Goal: Check status: Check status

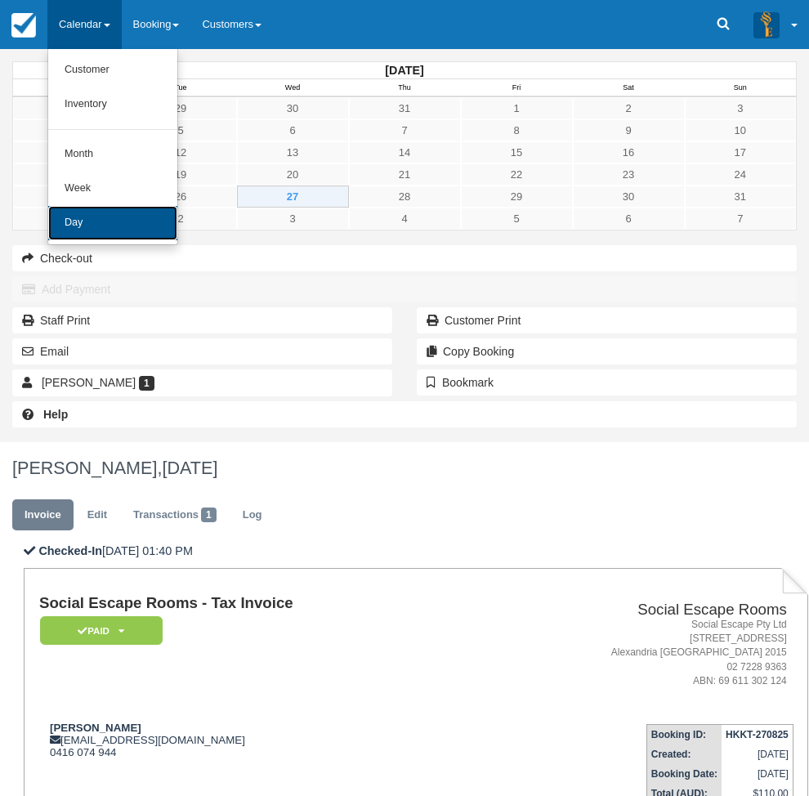
click at [127, 230] on link "Day" at bounding box center [112, 223] width 129 height 34
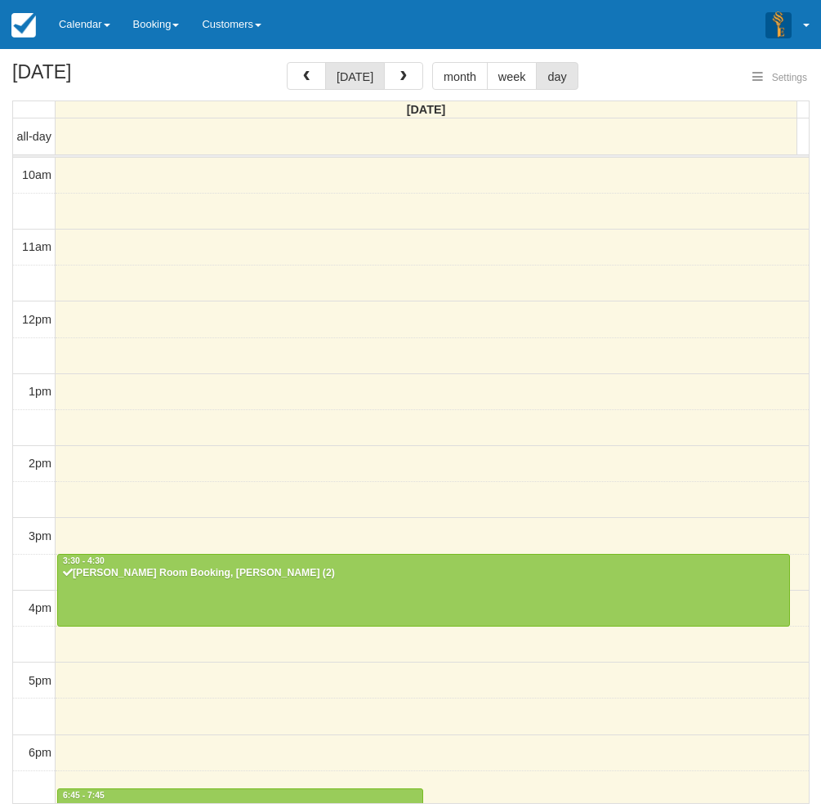
select select
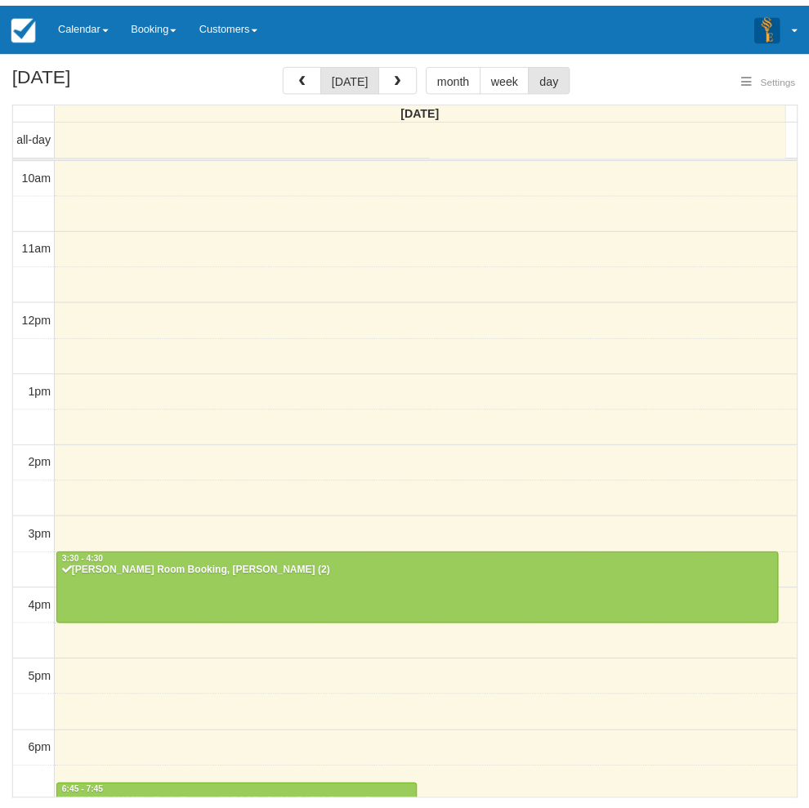
scroll to position [257, 0]
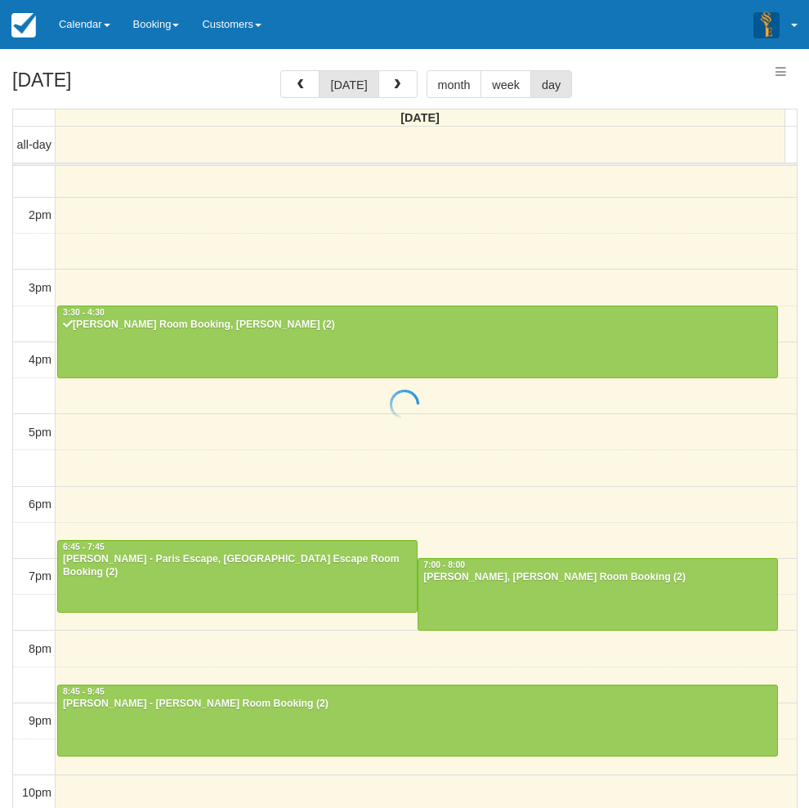
select select
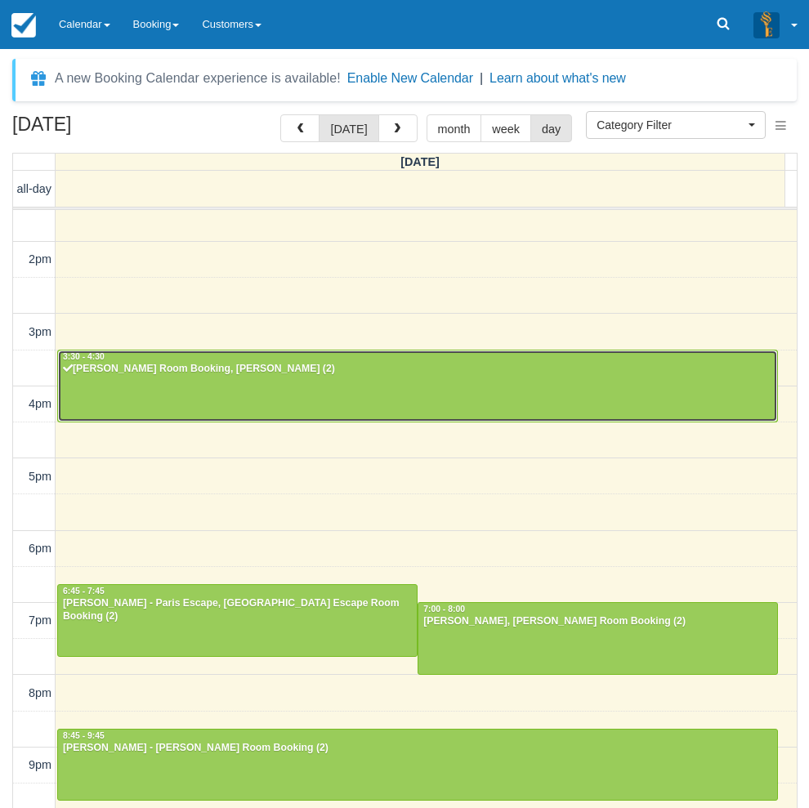
click at [248, 369] on div "[PERSON_NAME] Room Booking, [PERSON_NAME] (2)" at bounding box center [417, 369] width 711 height 13
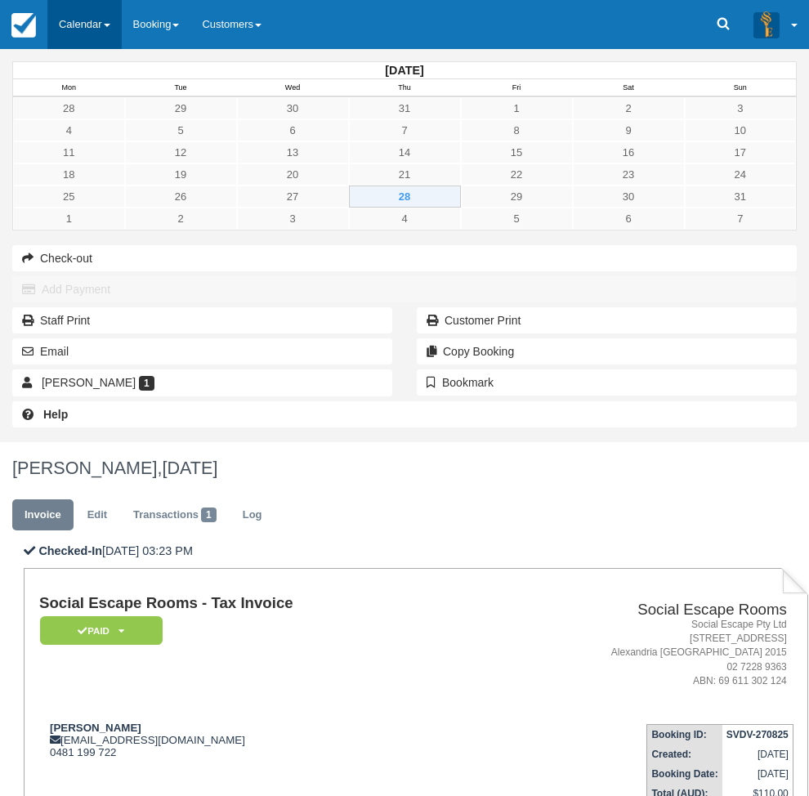
click at [96, 45] on link "Calendar" at bounding box center [84, 24] width 74 height 49
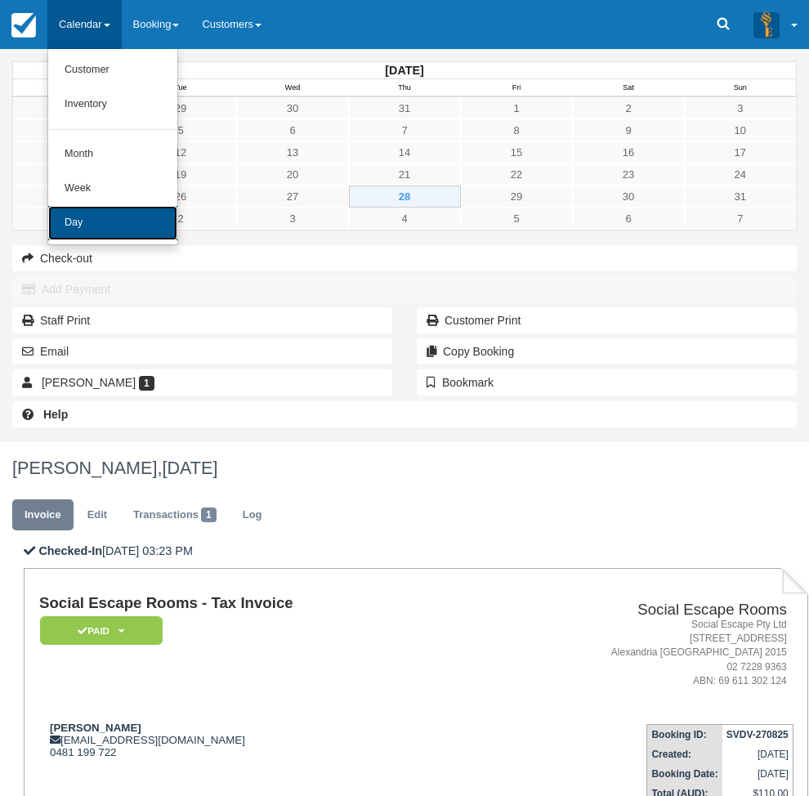
click at [110, 221] on link "Day" at bounding box center [112, 223] width 129 height 34
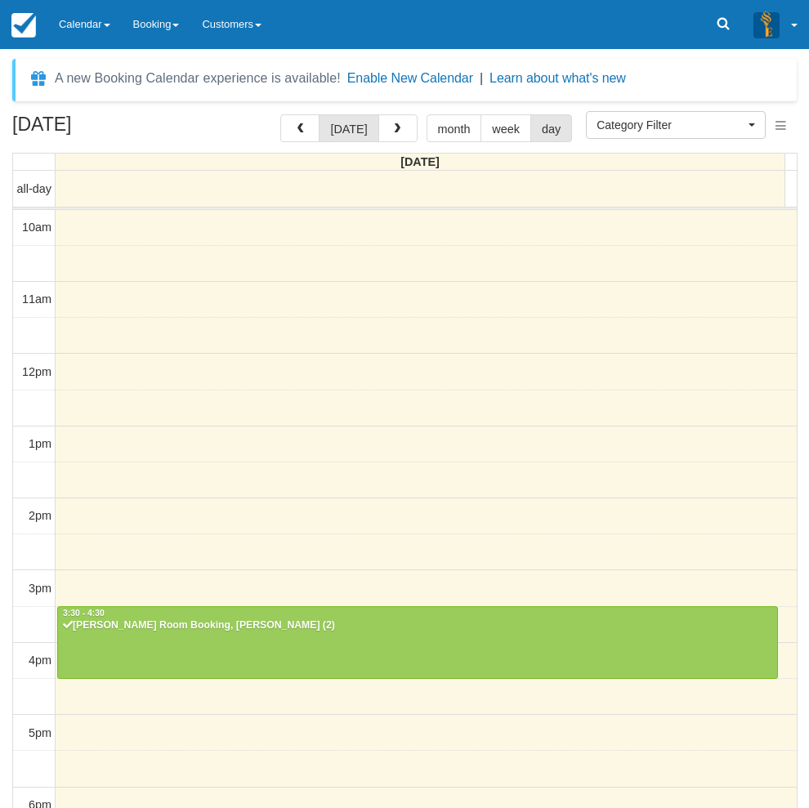
select select
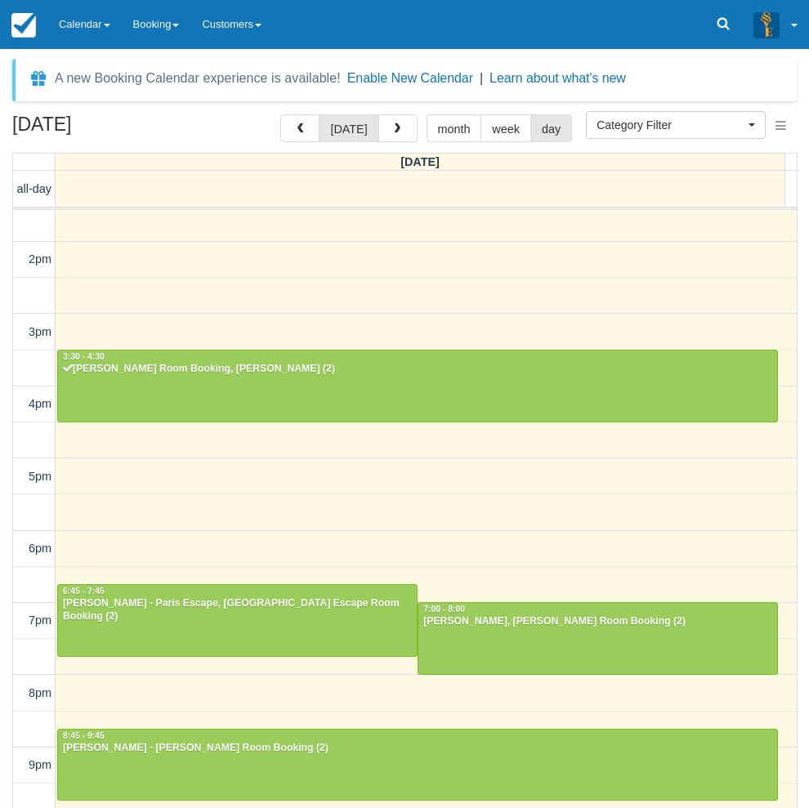
click at [4, 536] on div "August 28, 2025 today month week day Thursday all-day 10am 11am 12pm 1pm 2pm 3p…" at bounding box center [404, 485] width 809 height 742
drag, startPoint x: 100, startPoint y: 24, endPoint x: 75, endPoint y: 168, distance: 146.7
click at [100, 25] on link "Calendar" at bounding box center [84, 24] width 74 height 49
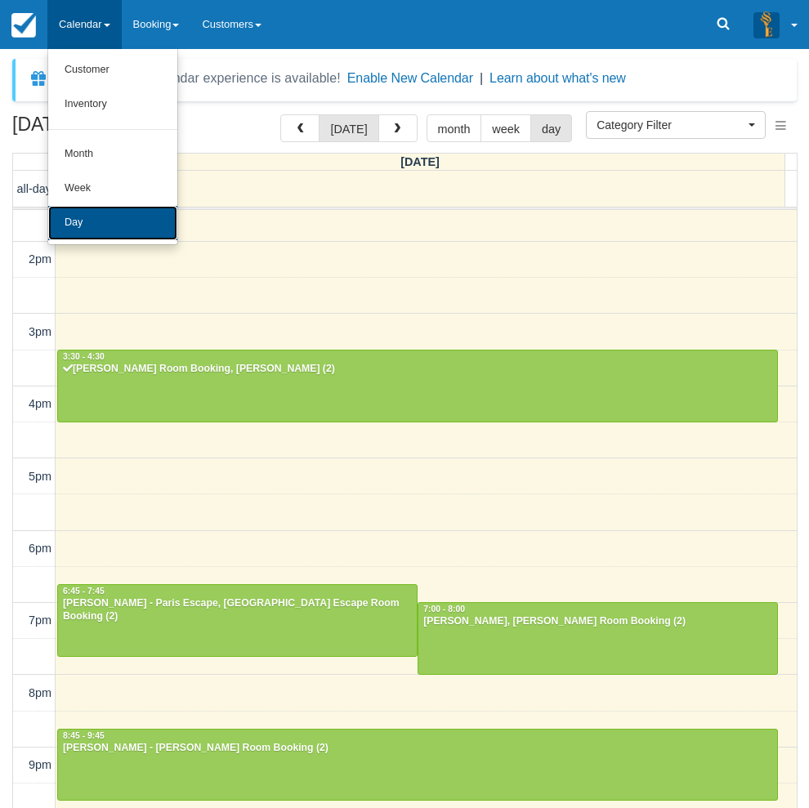
click at [89, 230] on link "Day" at bounding box center [112, 223] width 129 height 34
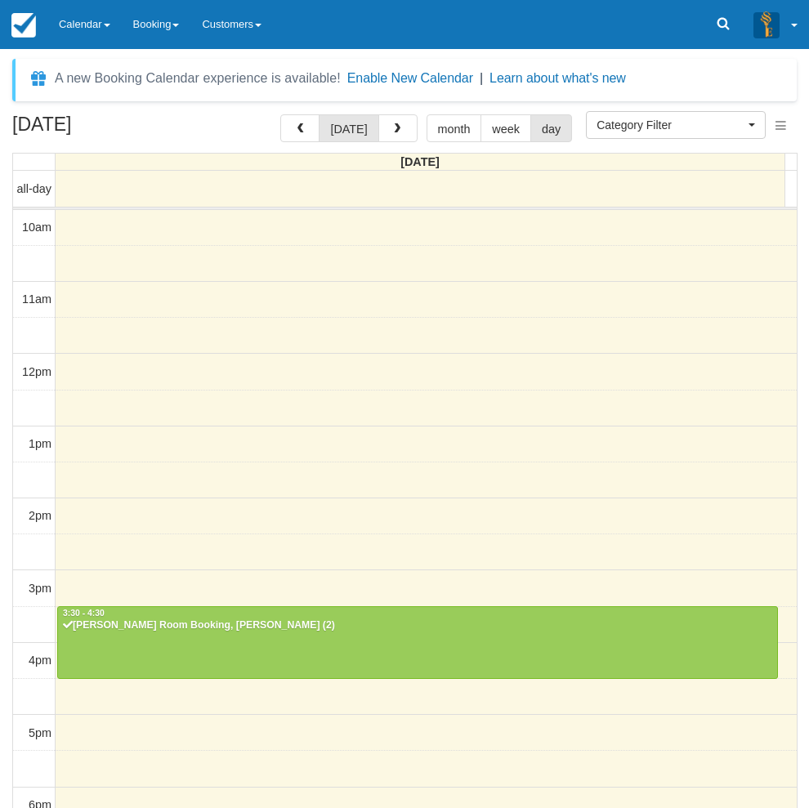
select select
